Goal: Information Seeking & Learning: Learn about a topic

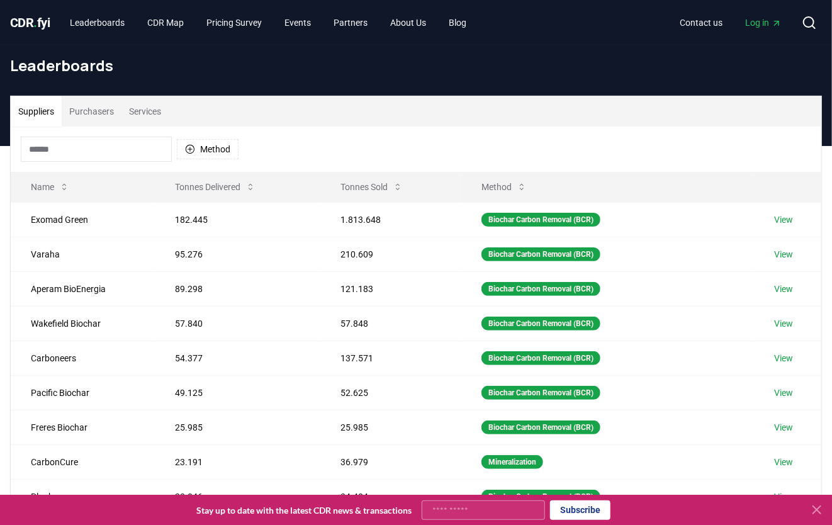
click at [76, 156] on input at bounding box center [96, 149] width 151 height 25
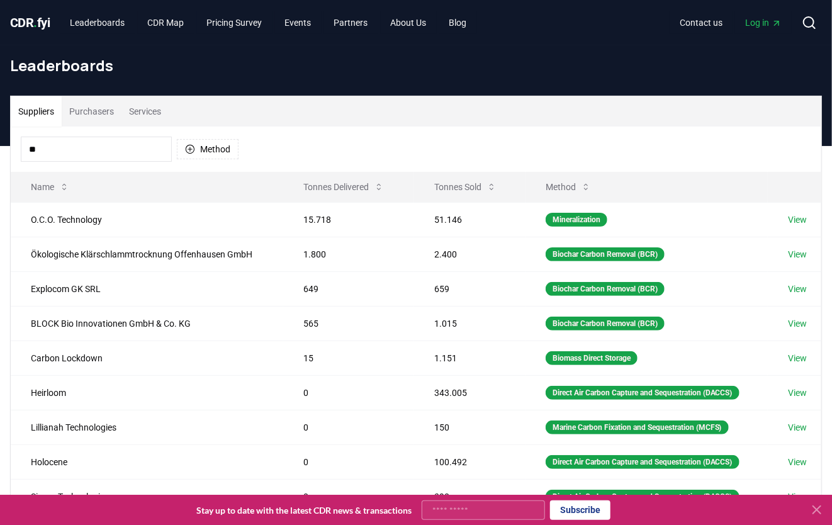
type input "*"
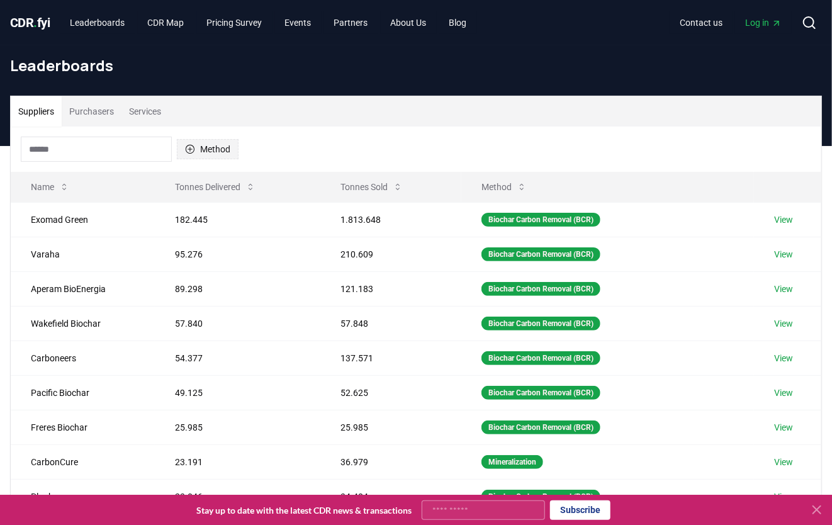
click at [222, 156] on button "Method" at bounding box center [208, 149] width 62 height 20
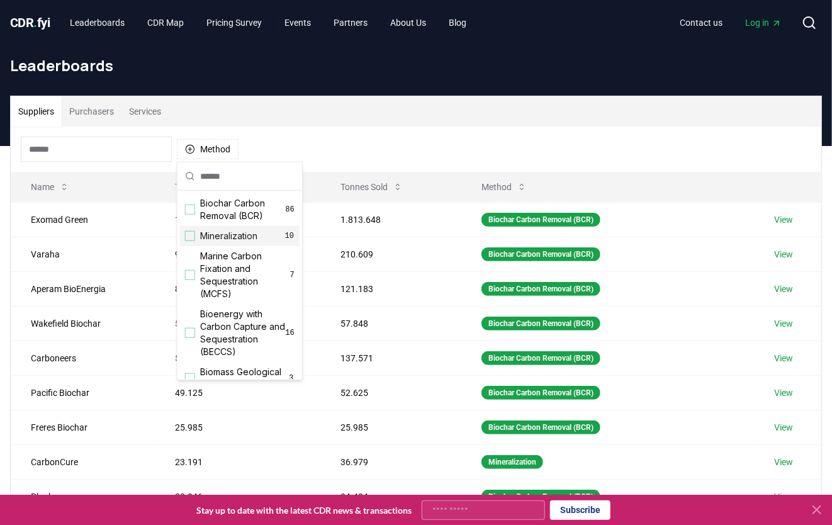
click at [187, 237] on div "Suggestions" at bounding box center [190, 236] width 10 height 10
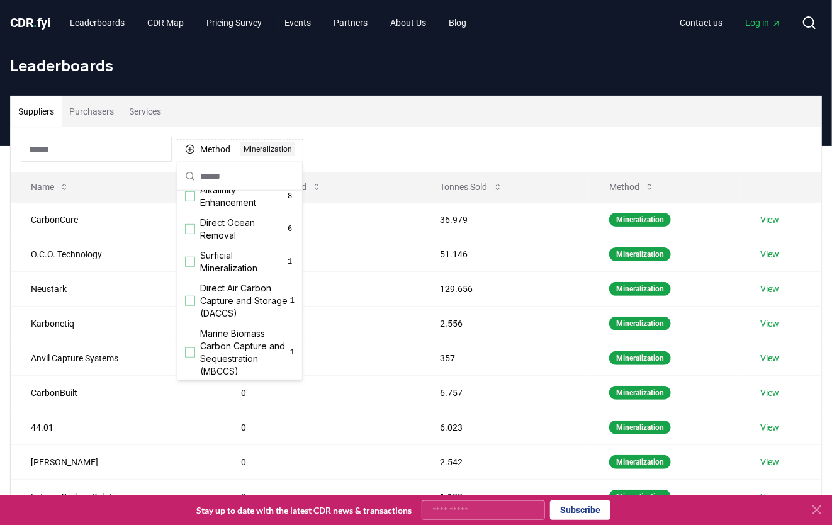
scroll to position [376, 0]
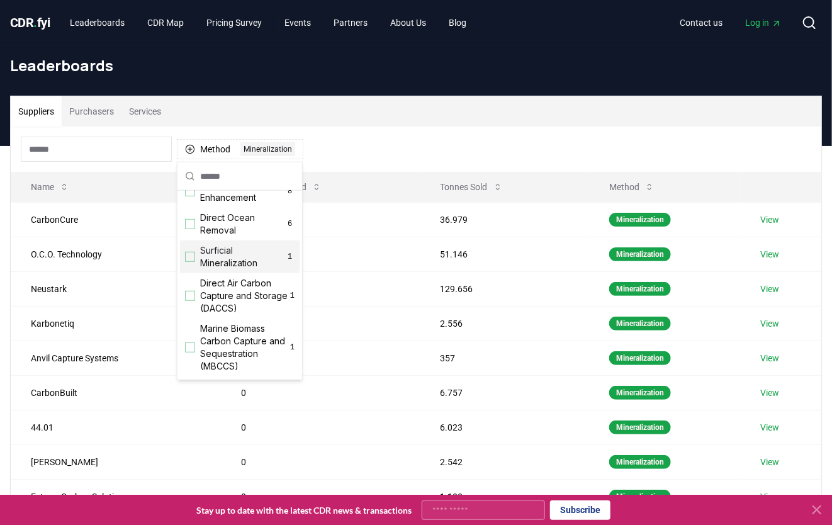
click at [188, 262] on div "Suggestions" at bounding box center [190, 257] width 10 height 10
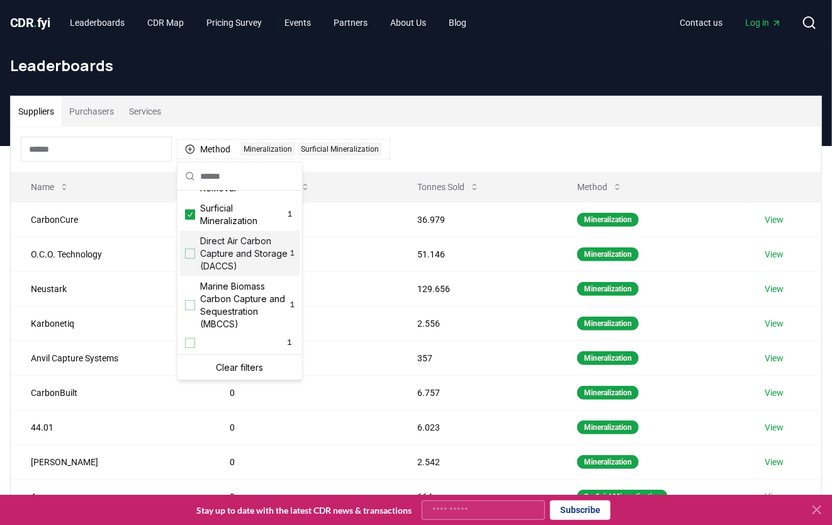
scroll to position [431, 0]
click at [471, 133] on div "Method 2 Mineralization Surficial Mineralization" at bounding box center [416, 149] width 811 height 45
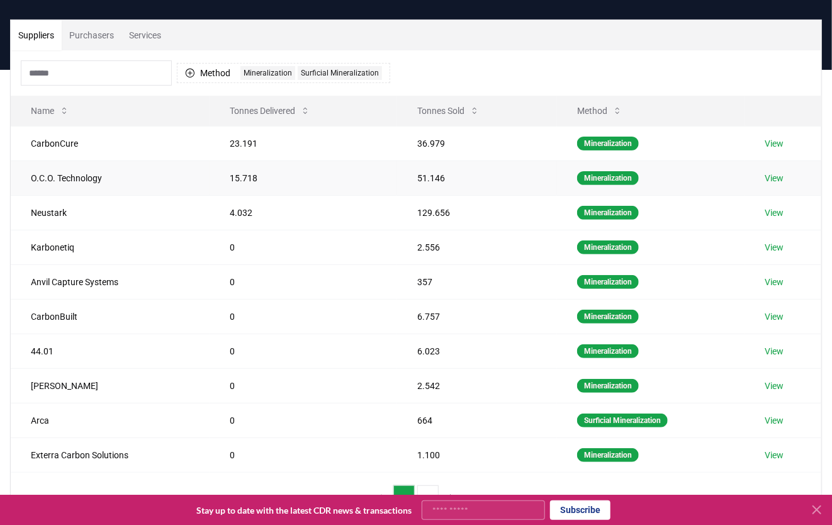
scroll to position [101, 0]
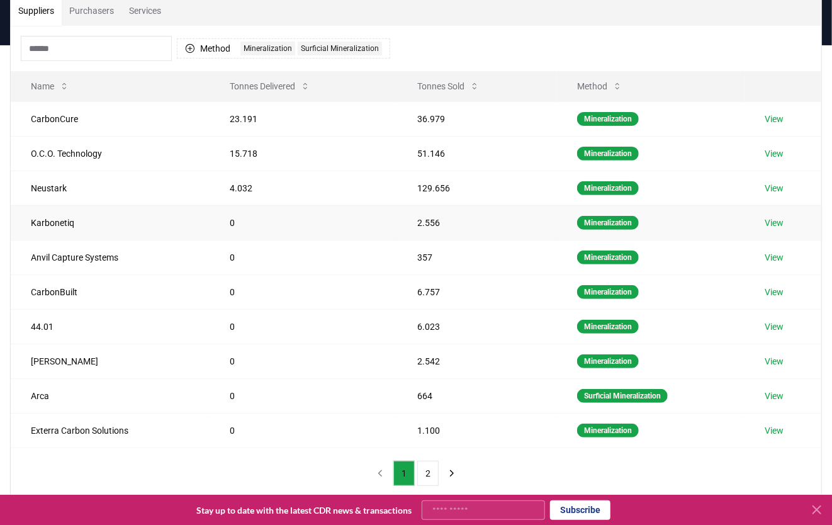
click at [777, 222] on link "View" at bounding box center [775, 223] width 19 height 13
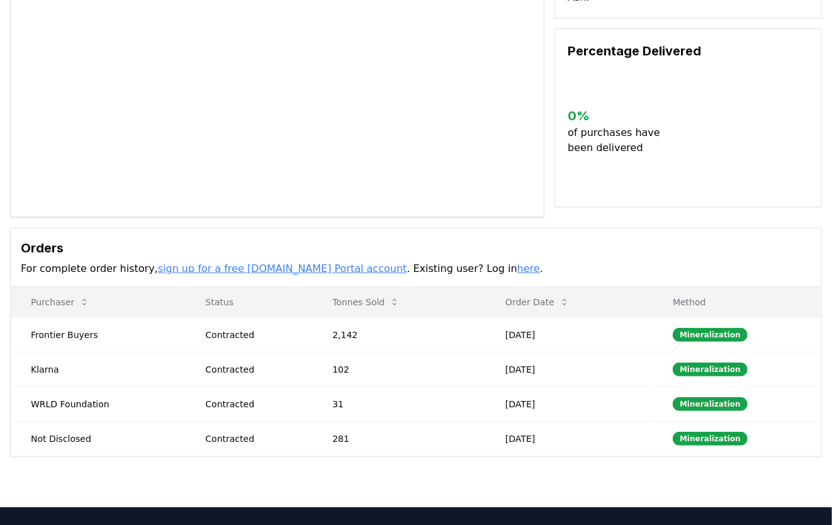
scroll to position [151, 0]
